Goal: Task Accomplishment & Management: Use online tool/utility

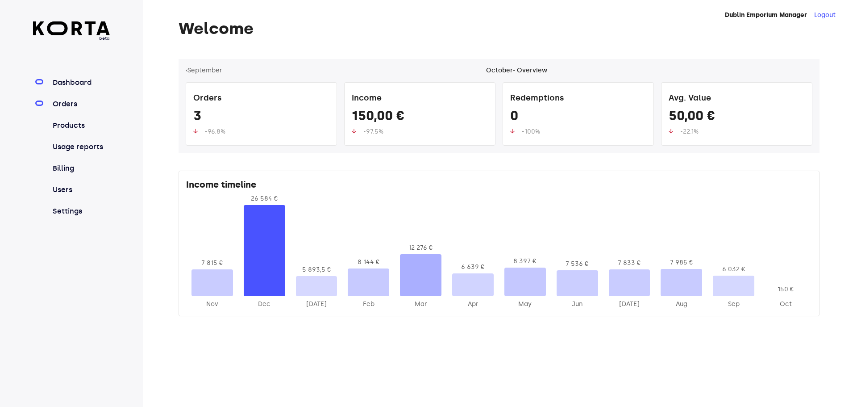
click at [74, 104] on link "Orders" at bounding box center [80, 104] width 59 height 11
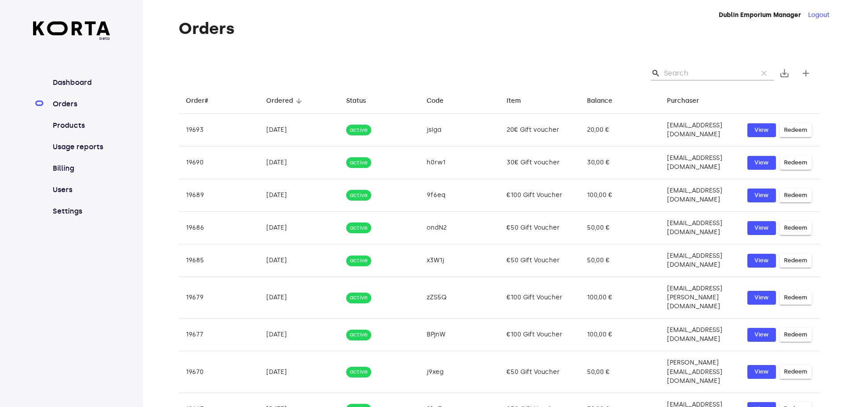
click at [675, 71] on input "Search" at bounding box center [707, 73] width 87 height 14
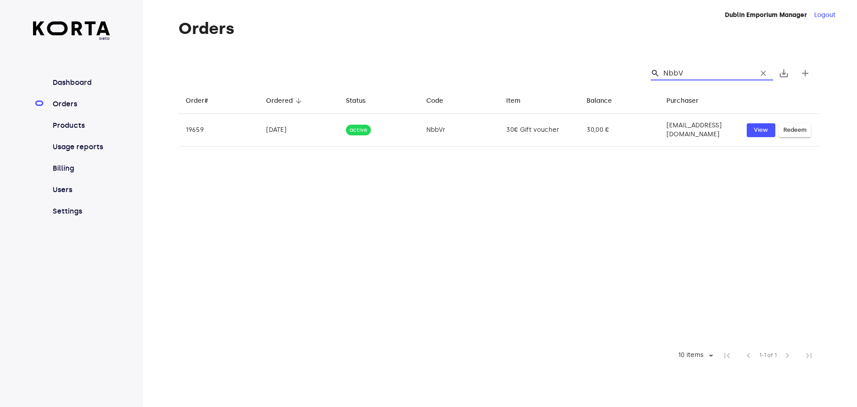
type input "NbbVr"
drag, startPoint x: 696, startPoint y: 69, endPoint x: 658, endPoint y: 73, distance: 38.6
click at [658, 73] on div "search NbbVr clear" at bounding box center [712, 73] width 122 height 14
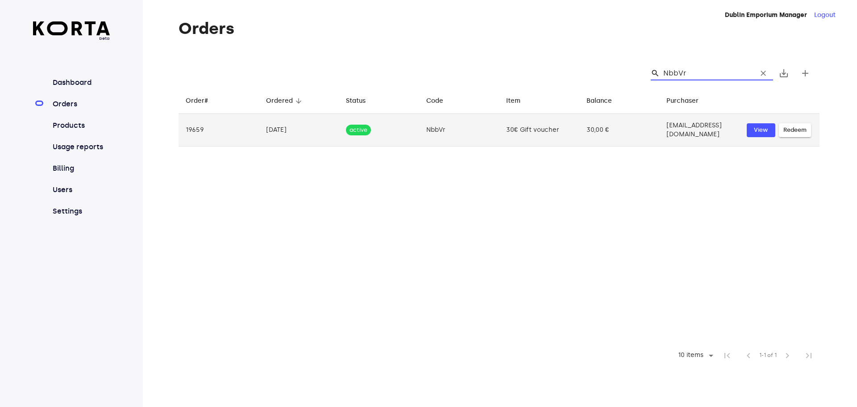
click at [803, 127] on span "Redeem" at bounding box center [795, 130] width 23 height 10
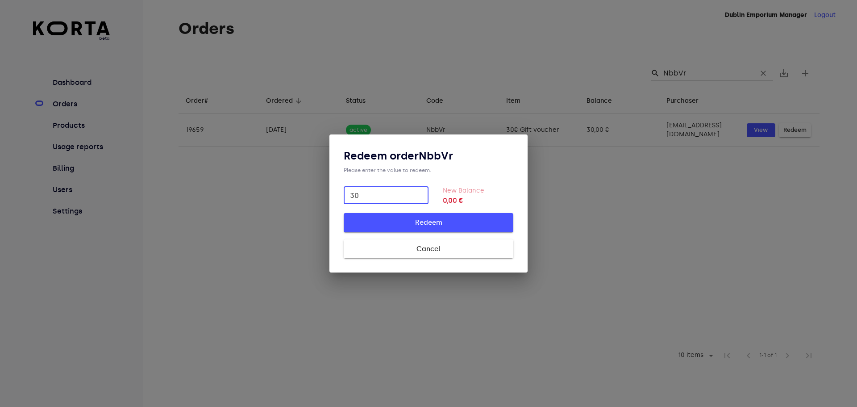
type input "30"
click at [448, 217] on span "Redeem" at bounding box center [428, 223] width 141 height 12
